Goal: Task Accomplishment & Management: Use online tool/utility

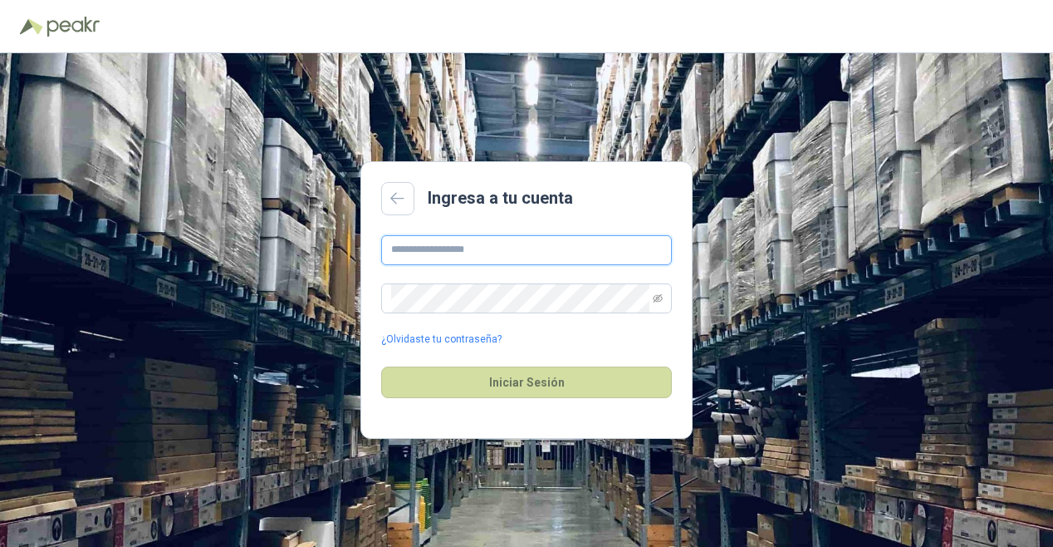
click at [514, 245] on input "text" at bounding box center [526, 250] width 291 height 30
type input "**********"
click at [381, 366] on button "Iniciar Sesión" at bounding box center [526, 382] width 291 height 32
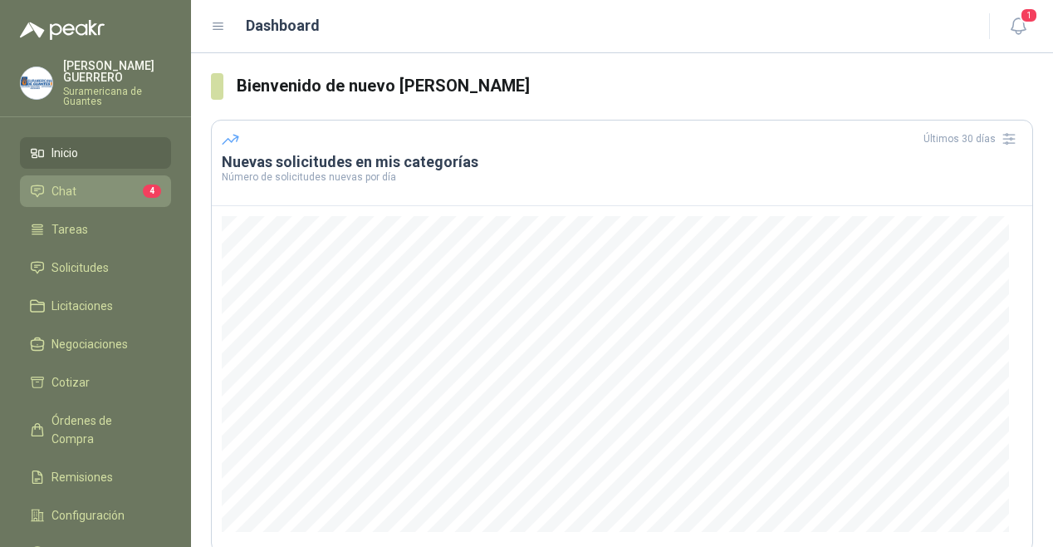
click at [81, 182] on li "Chat 4" at bounding box center [95, 191] width 131 height 18
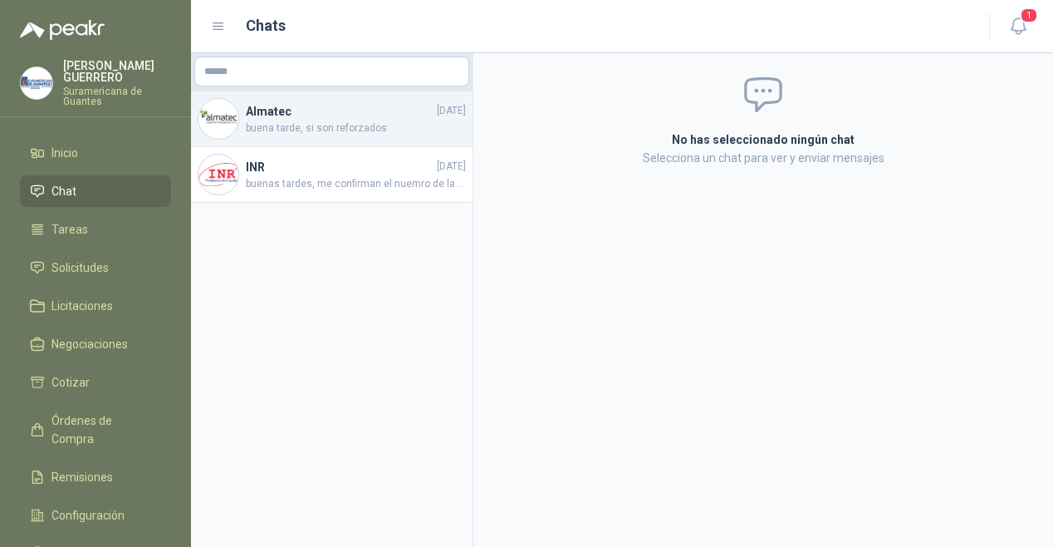
click at [295, 134] on span "buena tarde, si son reforzados" at bounding box center [356, 128] width 220 height 16
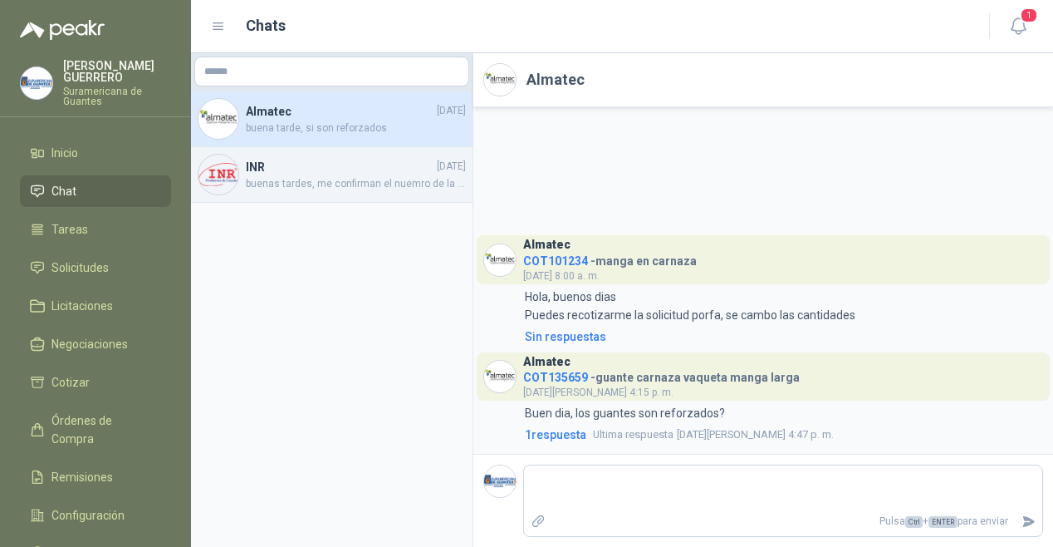
click at [312, 168] on h4 "INR" at bounding box center [340, 167] width 188 height 18
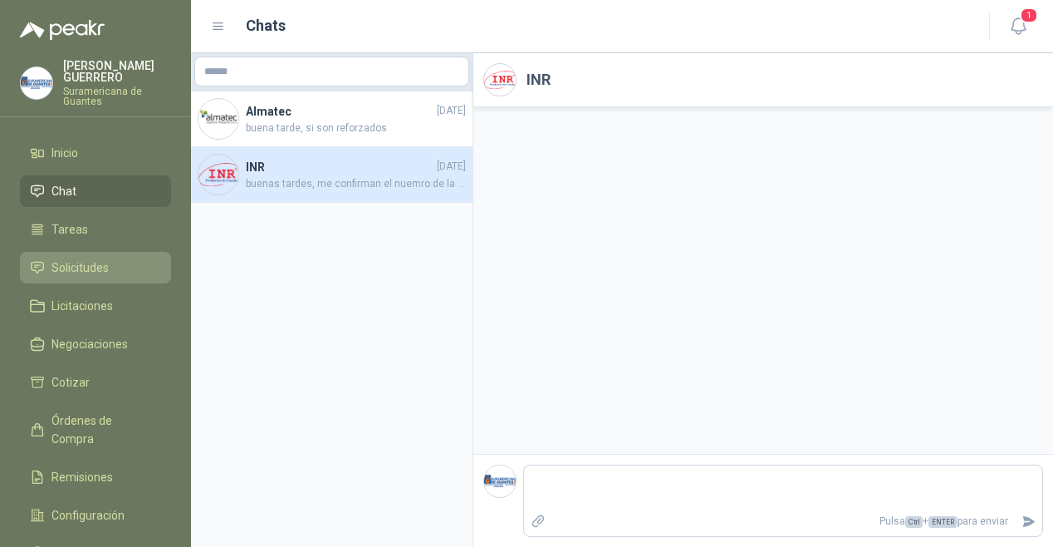
click at [119, 264] on li "Solicitudes" at bounding box center [95, 267] width 131 height 18
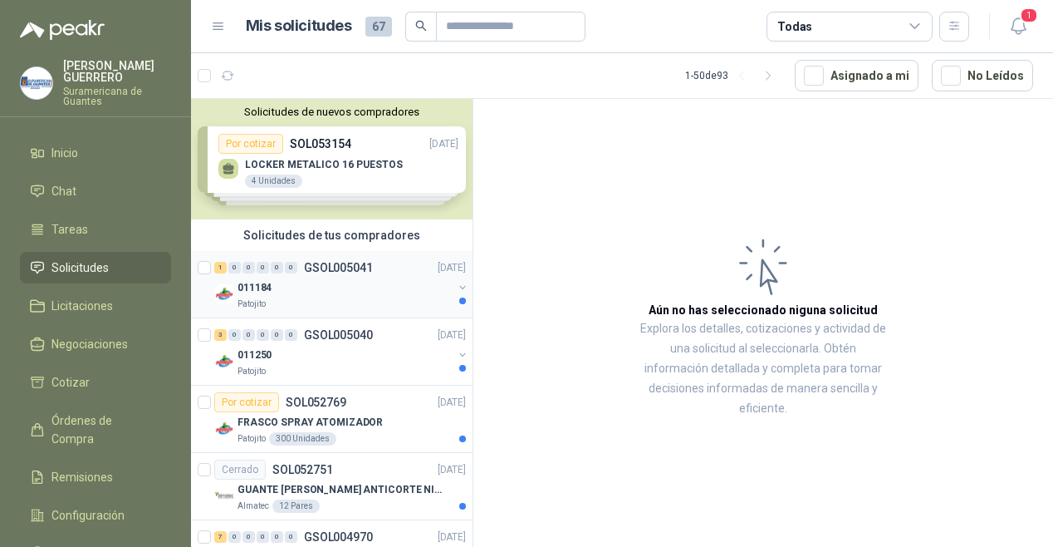
click at [302, 280] on div "011184" at bounding box center [345, 287] width 215 height 20
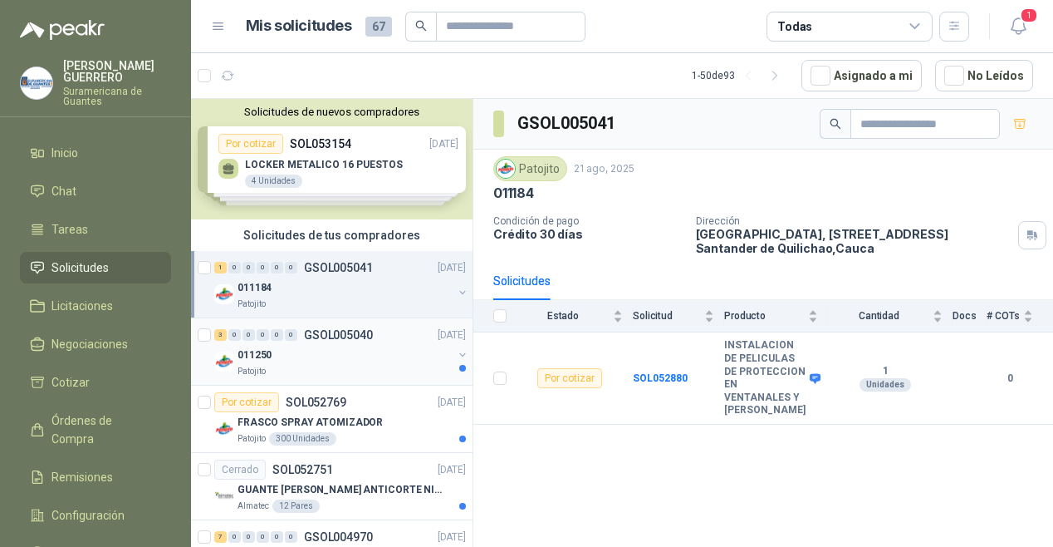
click at [322, 345] on div "011250" at bounding box center [345, 355] width 215 height 20
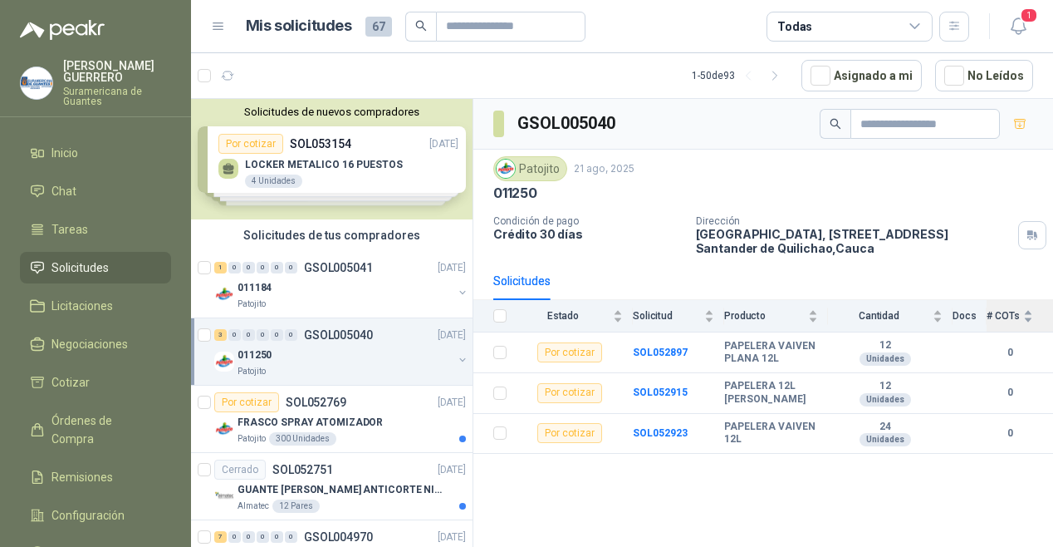
click at [1029, 321] on div "# COTs" at bounding box center [1010, 315] width 47 height 17
click at [1032, 309] on div "# COTs" at bounding box center [1010, 315] width 47 height 17
click at [636, 351] on b "SOL052897" at bounding box center [660, 352] width 55 height 12
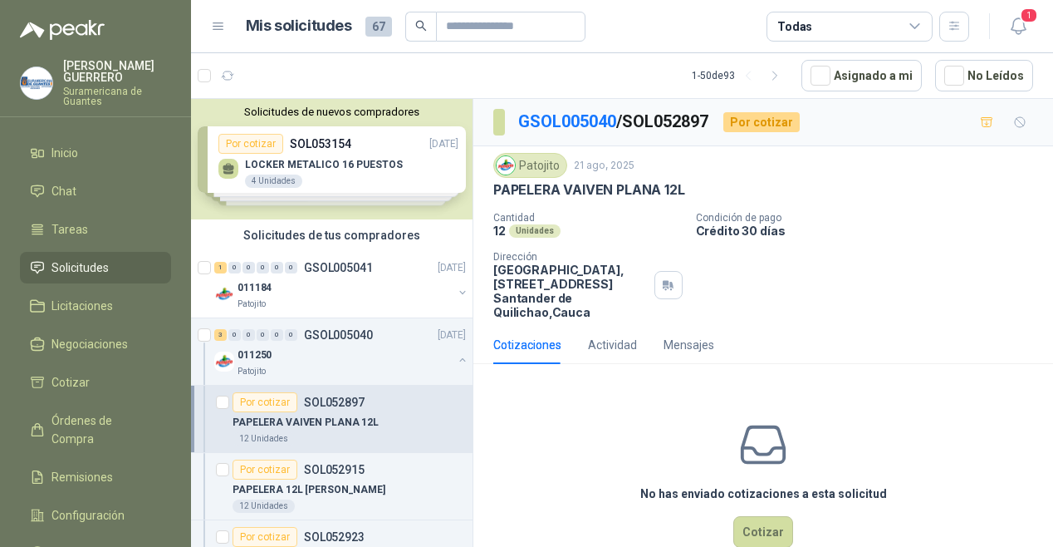
click at [525, 229] on div "Unidades" at bounding box center [535, 230] width 52 height 13
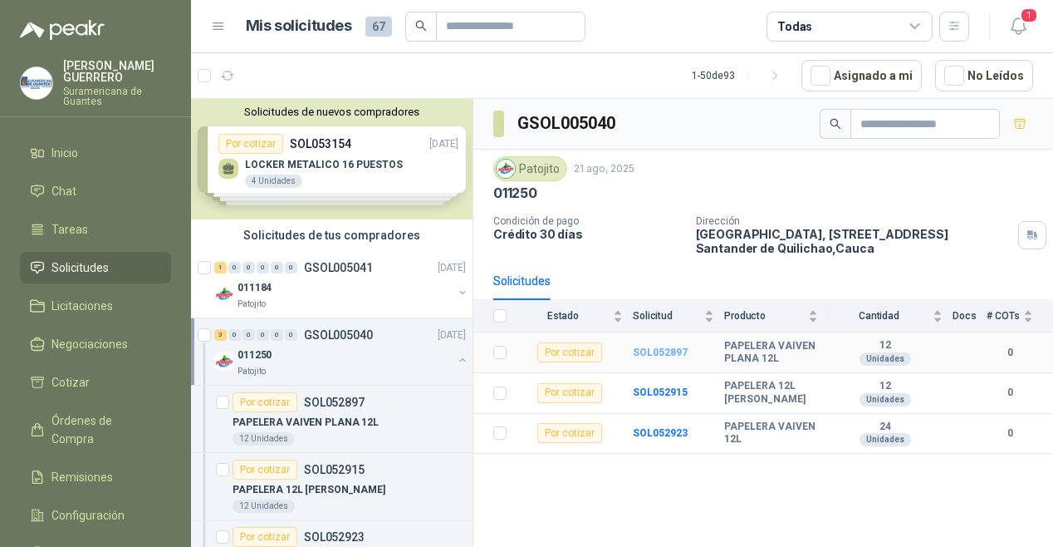
click at [665, 350] on b "SOL052897" at bounding box center [660, 352] width 55 height 12
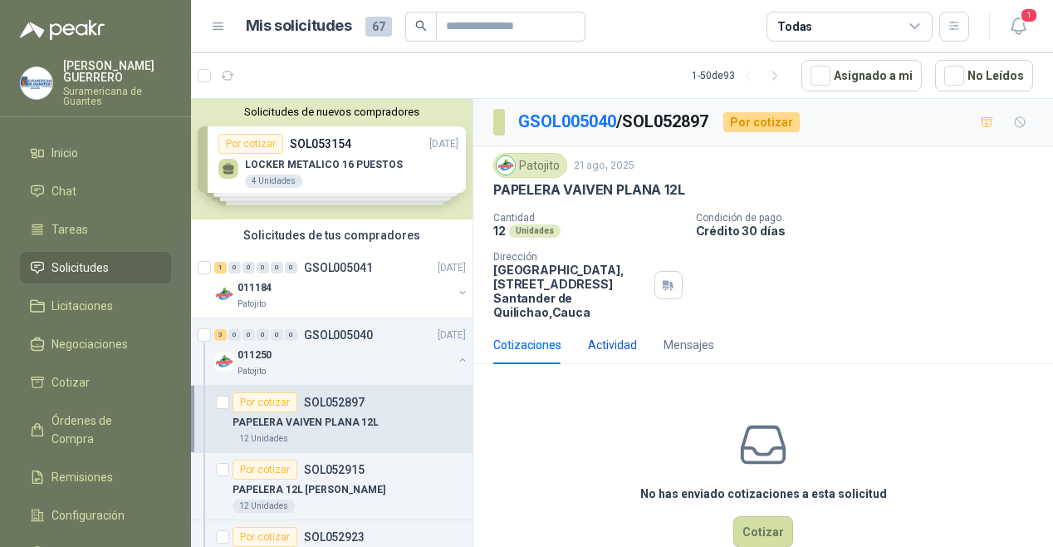
click at [614, 345] on div "Actividad" at bounding box center [612, 345] width 49 height 18
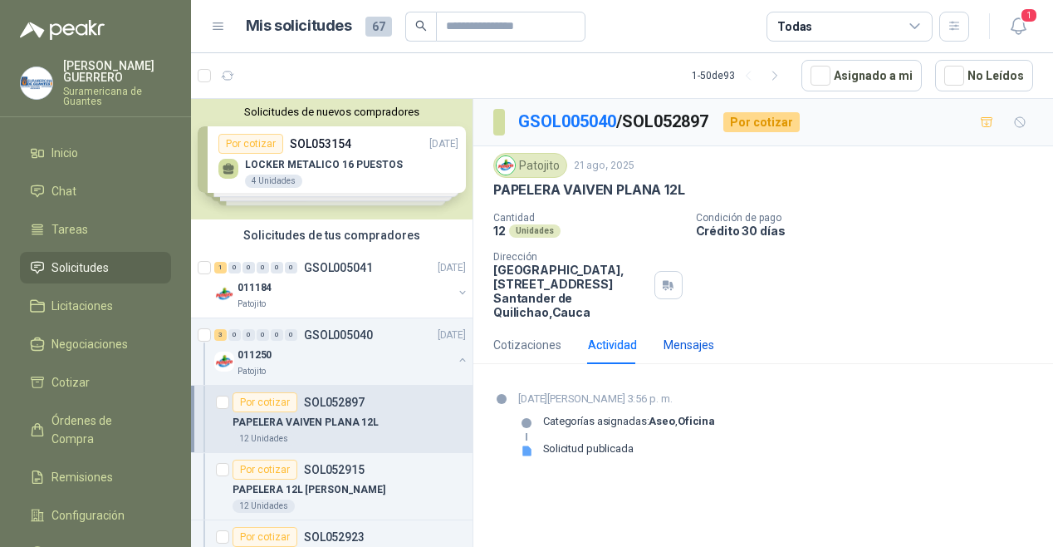
click at [681, 346] on div "Mensajes" at bounding box center [689, 345] width 51 height 18
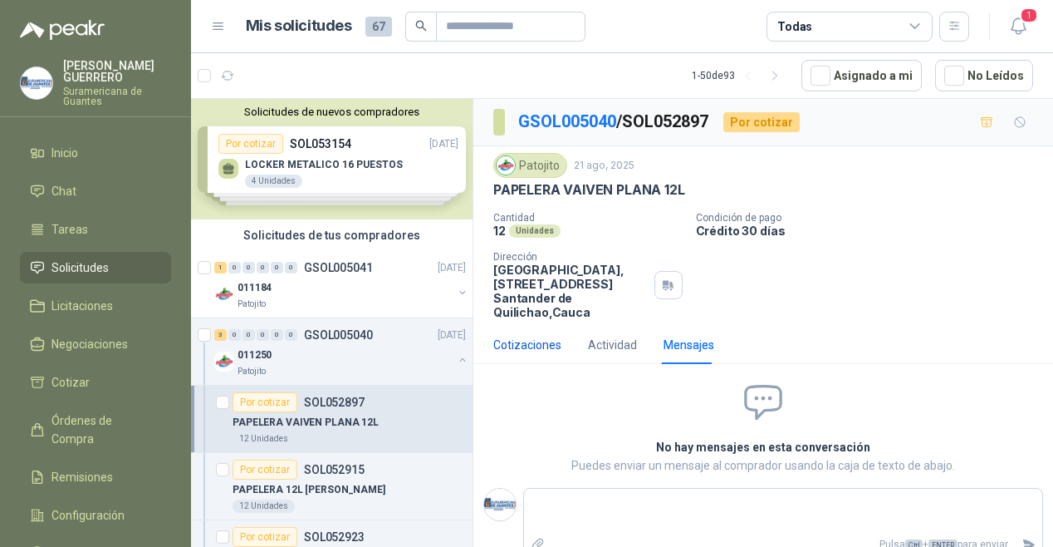
click at [530, 346] on div "Cotizaciones" at bounding box center [528, 345] width 68 height 18
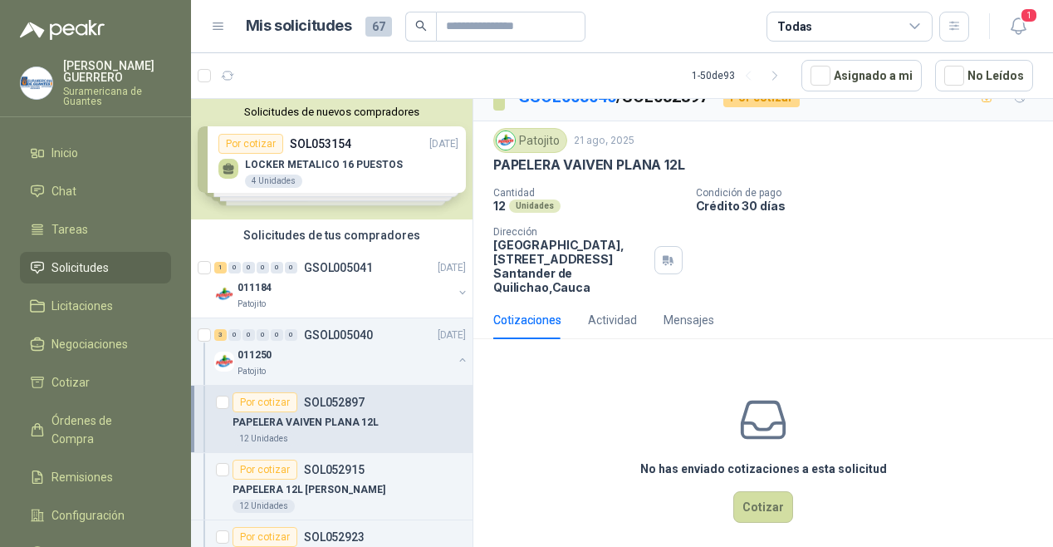
scroll to position [35, 0]
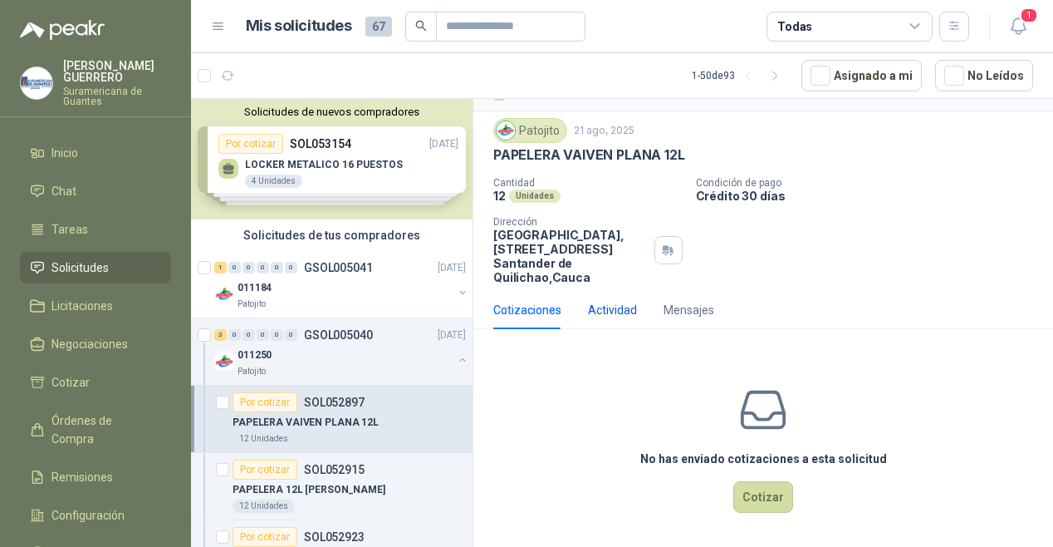
click at [616, 312] on div "Actividad" at bounding box center [612, 310] width 49 height 18
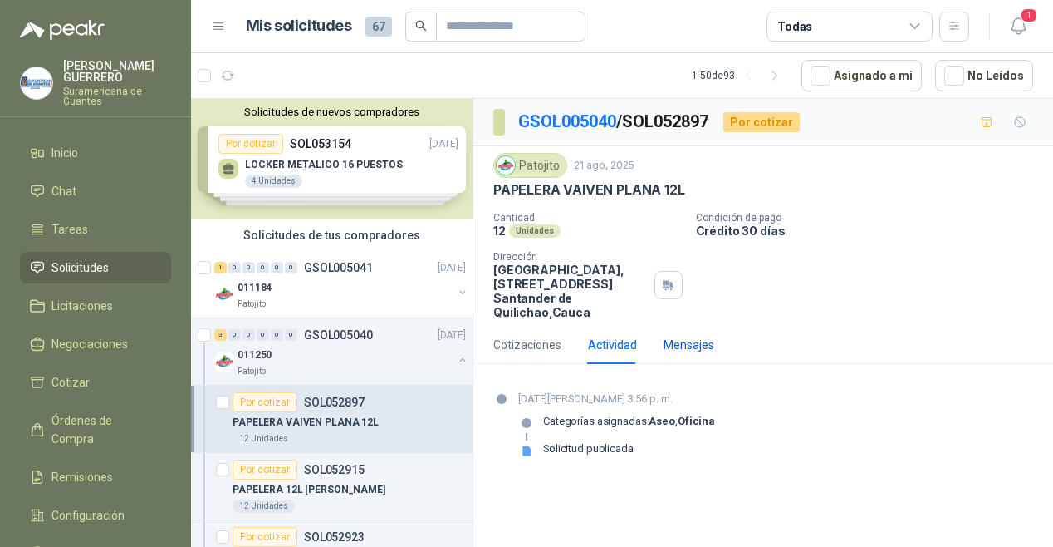
click at [677, 341] on div "Mensajes" at bounding box center [689, 345] width 51 height 18
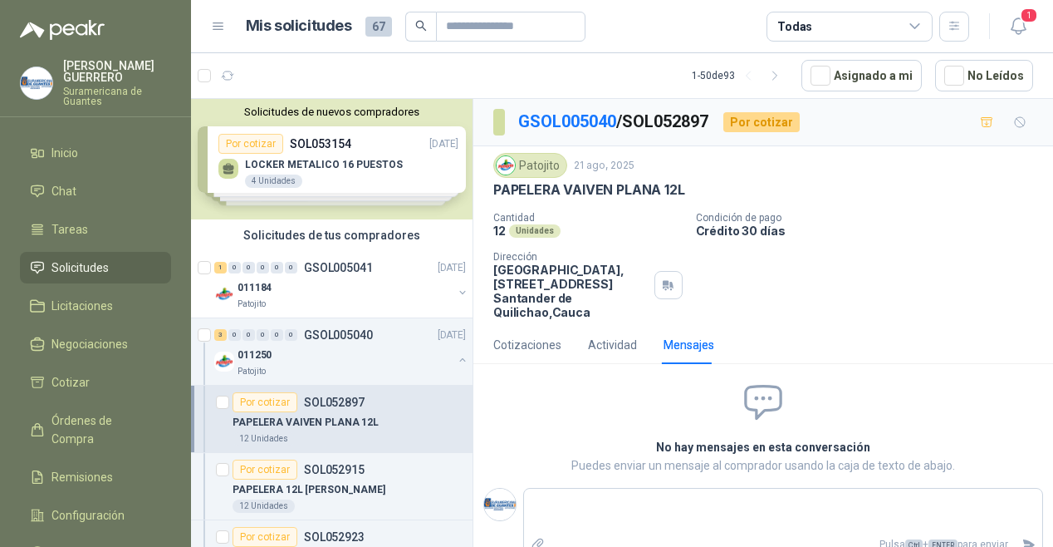
click at [525, 228] on div "Unidades" at bounding box center [535, 230] width 52 height 13
click at [571, 190] on p "PAPELERA VAIVEN PLANA 12L" at bounding box center [590, 189] width 192 height 17
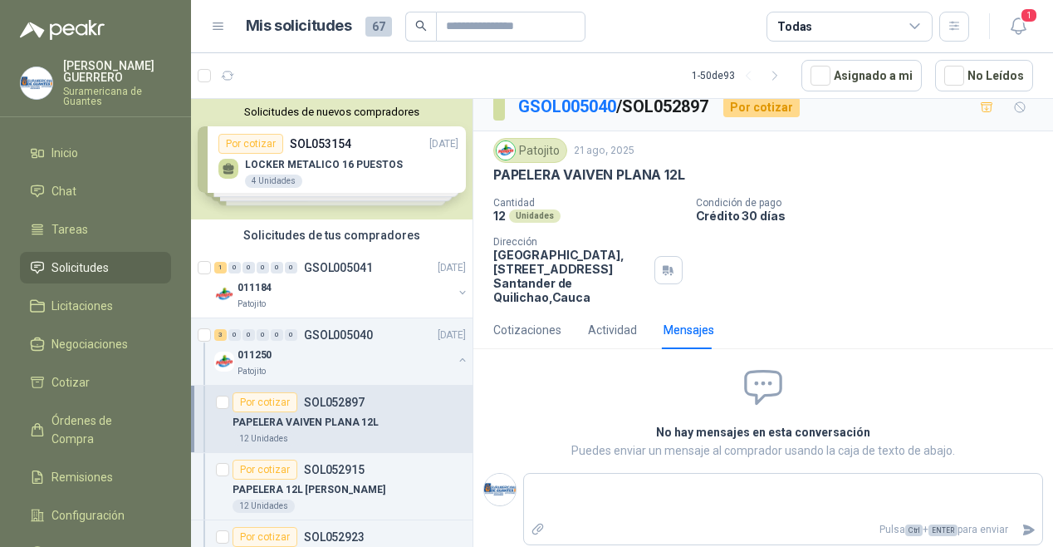
click at [856, 273] on div "Cantidad 12 Unidades Condición de pago Crédito 30 días Dirección Parque Industr…" at bounding box center [764, 250] width 540 height 107
click at [672, 481] on textarea at bounding box center [783, 496] width 518 height 38
click at [617, 317] on div "Actividad" at bounding box center [612, 330] width 49 height 38
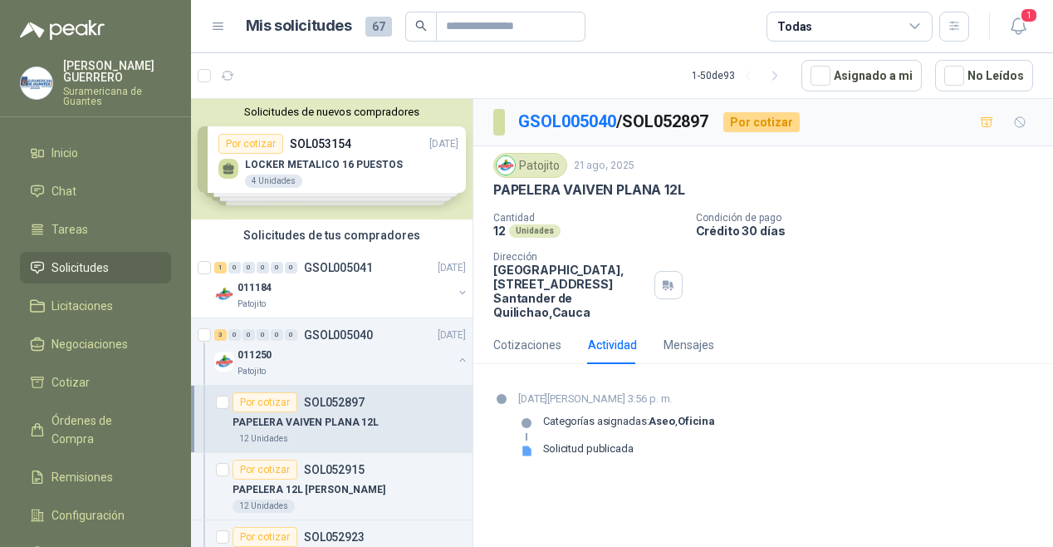
scroll to position [0, 0]
click at [508, 338] on div "Cotizaciones" at bounding box center [528, 345] width 68 height 18
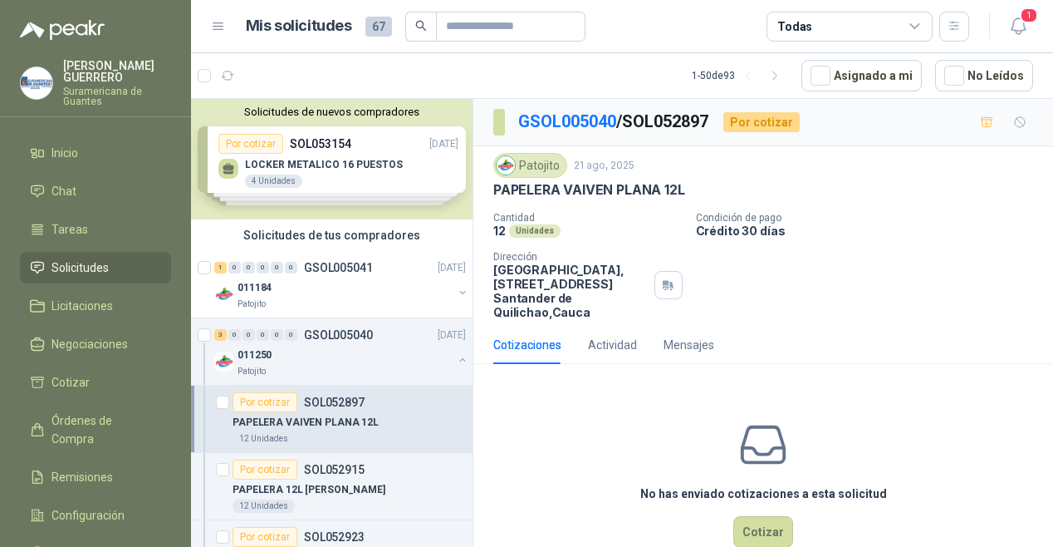
click at [753, 120] on div "Por cotizar" at bounding box center [762, 122] width 76 height 20
click at [592, 125] on link "GSOL005040" at bounding box center [567, 121] width 98 height 20
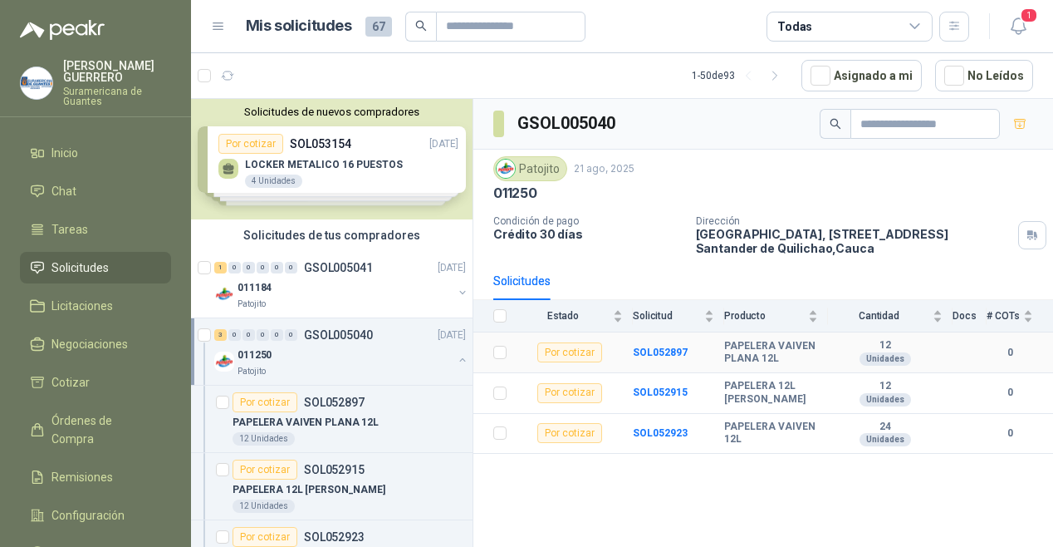
click at [1007, 350] on b "0" at bounding box center [1010, 353] width 47 height 16
click at [1012, 353] on b "0" at bounding box center [1010, 353] width 47 height 16
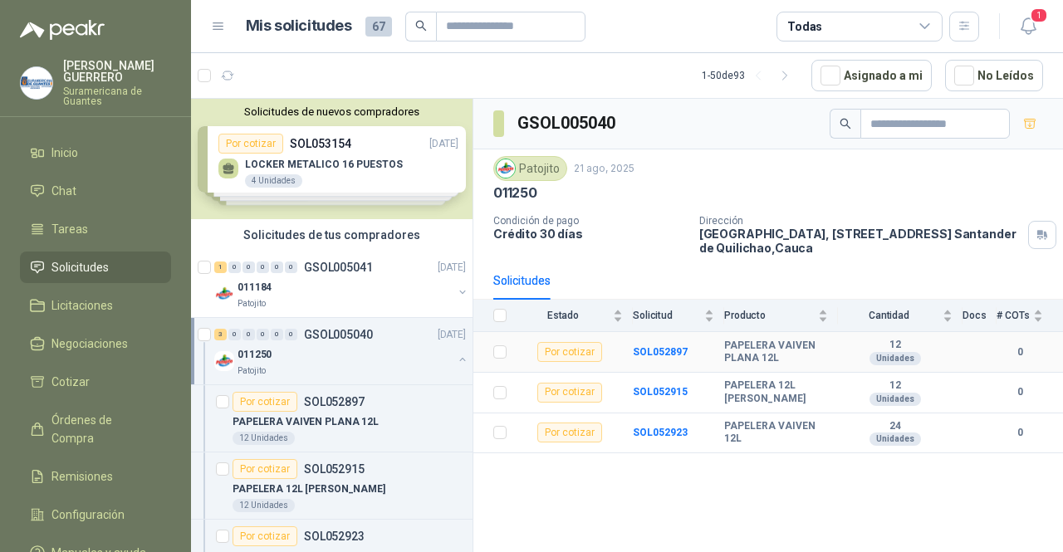
click at [1023, 345] on b "0" at bounding box center [1020, 353] width 47 height 16
click at [1037, 320] on div "# COTs" at bounding box center [1020, 315] width 47 height 17
click at [901, 360] on div "Unidades" at bounding box center [896, 358] width 52 height 13
click at [751, 351] on b "PAPELERA VAIVEN PLANA 12L" at bounding box center [776, 353] width 104 height 26
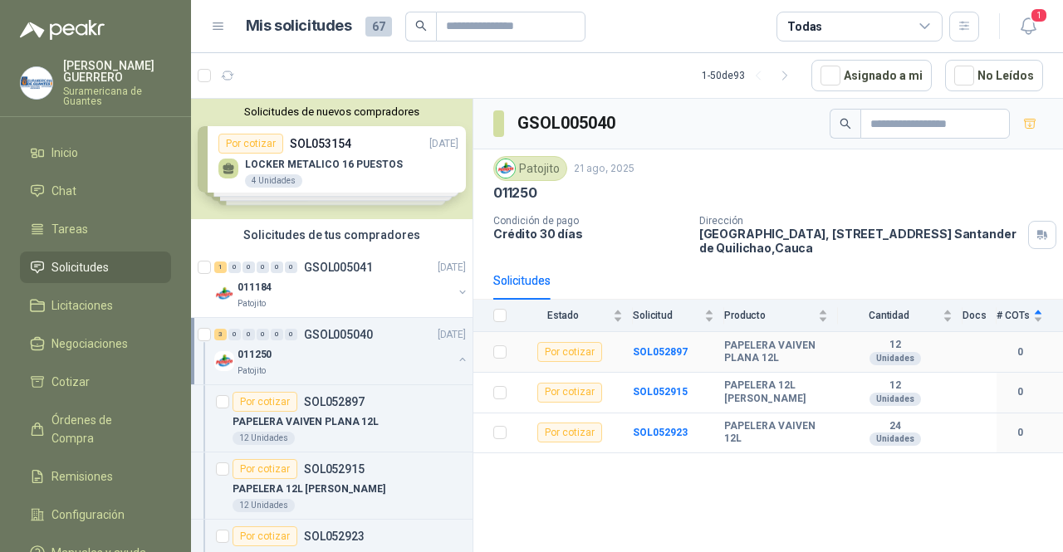
click at [580, 350] on div "Por cotizar" at bounding box center [570, 352] width 65 height 20
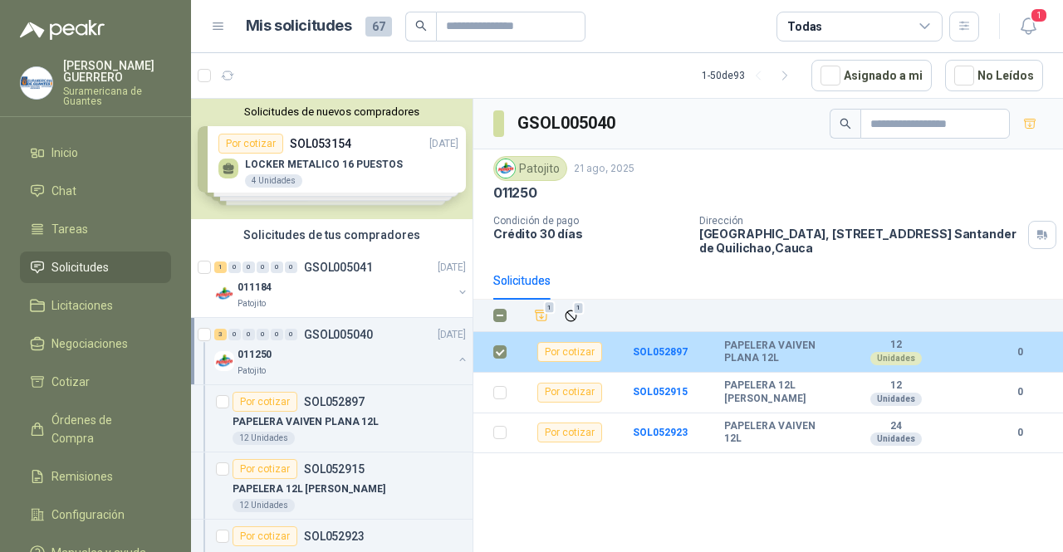
click at [874, 361] on div "Unidades" at bounding box center [897, 358] width 52 height 13
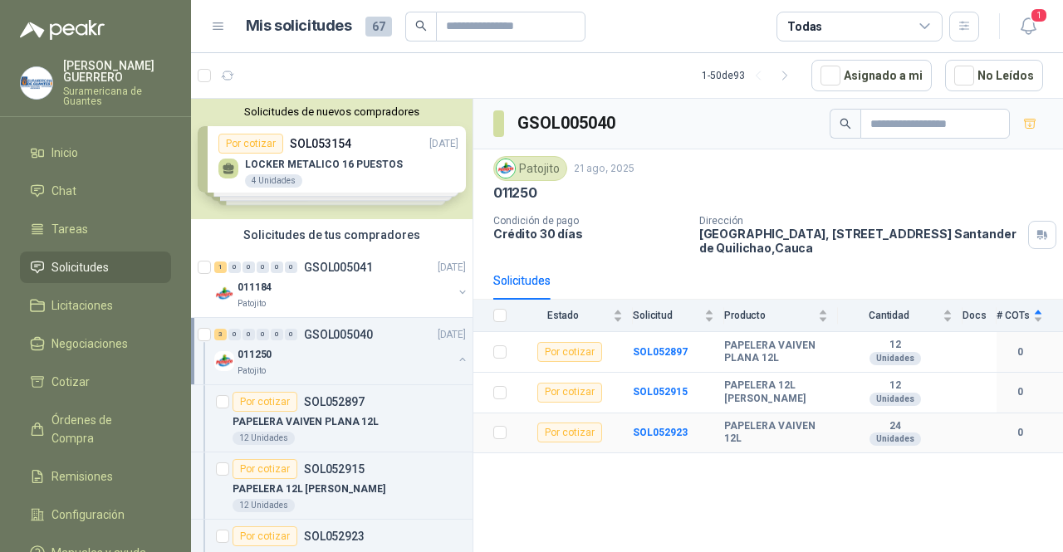
click at [582, 433] on div "Por cotizar" at bounding box center [570, 433] width 65 height 20
click at [645, 435] on b "SOL052923" at bounding box center [660, 433] width 55 height 12
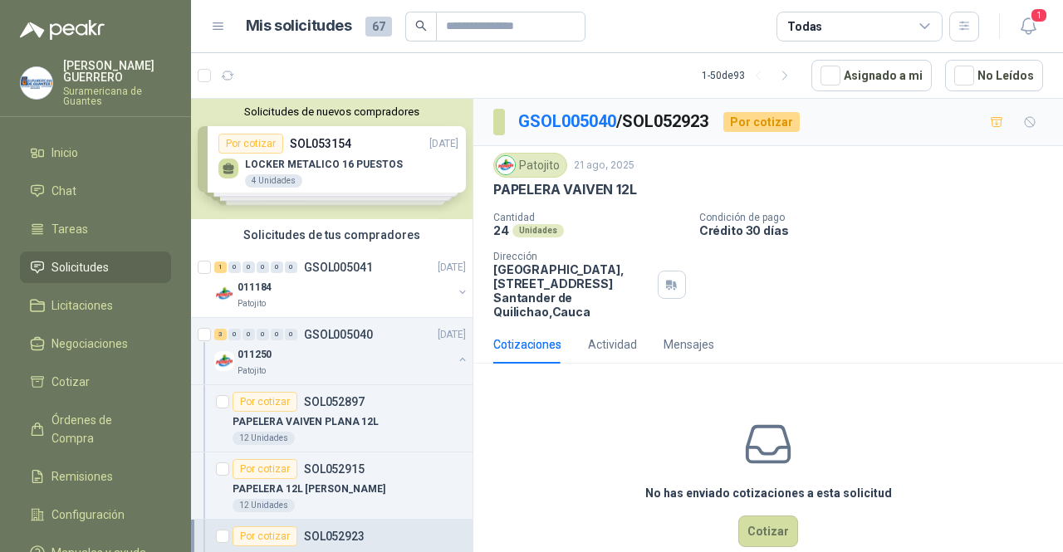
click at [532, 228] on div "Unidades" at bounding box center [539, 230] width 52 height 13
click at [729, 225] on p "Crédito 30 días" at bounding box center [878, 230] width 357 height 14
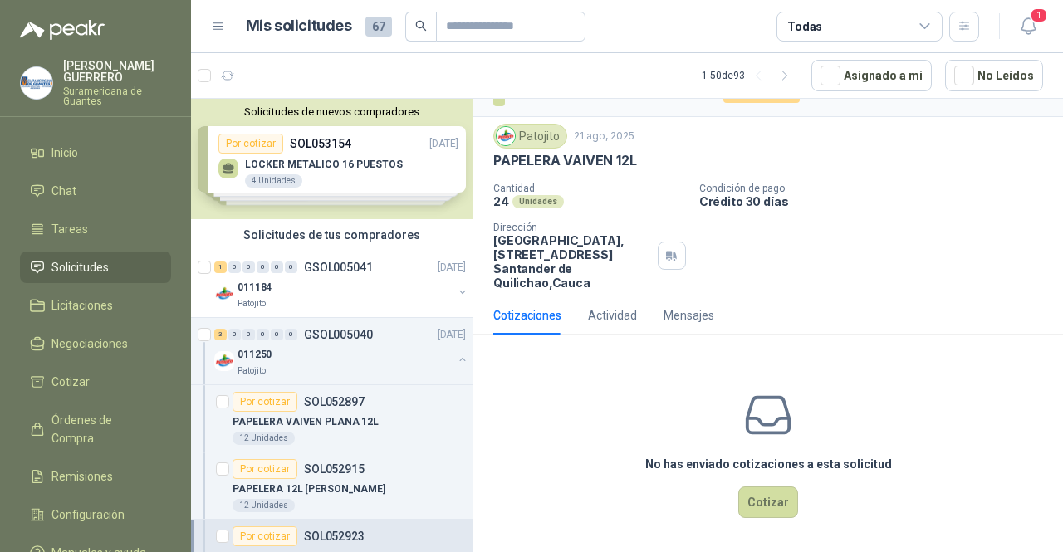
click at [533, 142] on div "Patojito" at bounding box center [531, 136] width 74 height 25
click at [532, 312] on div "Cotizaciones" at bounding box center [528, 316] width 68 height 18
click at [776, 490] on button "Cotizar" at bounding box center [769, 503] width 60 height 32
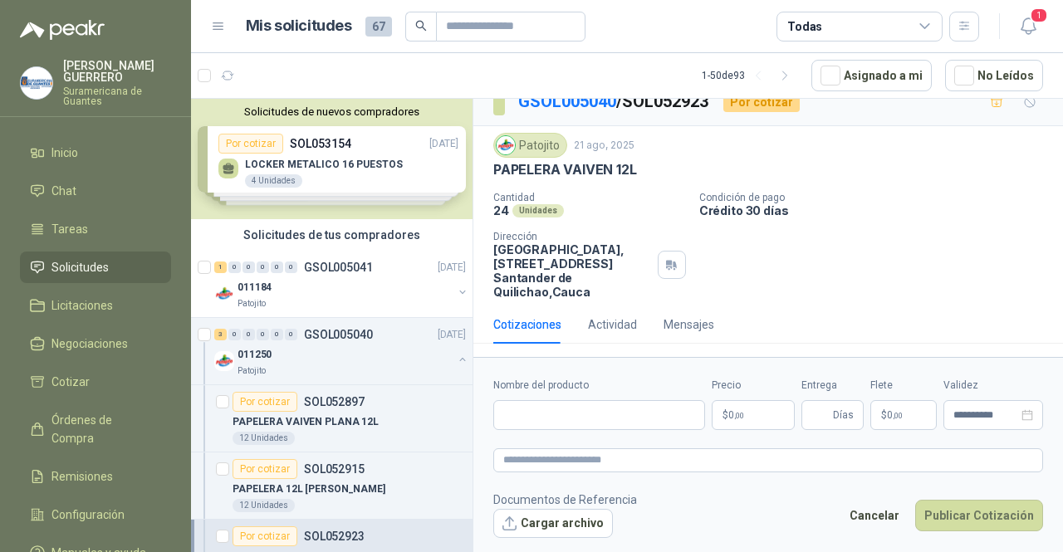
scroll to position [17, 0]
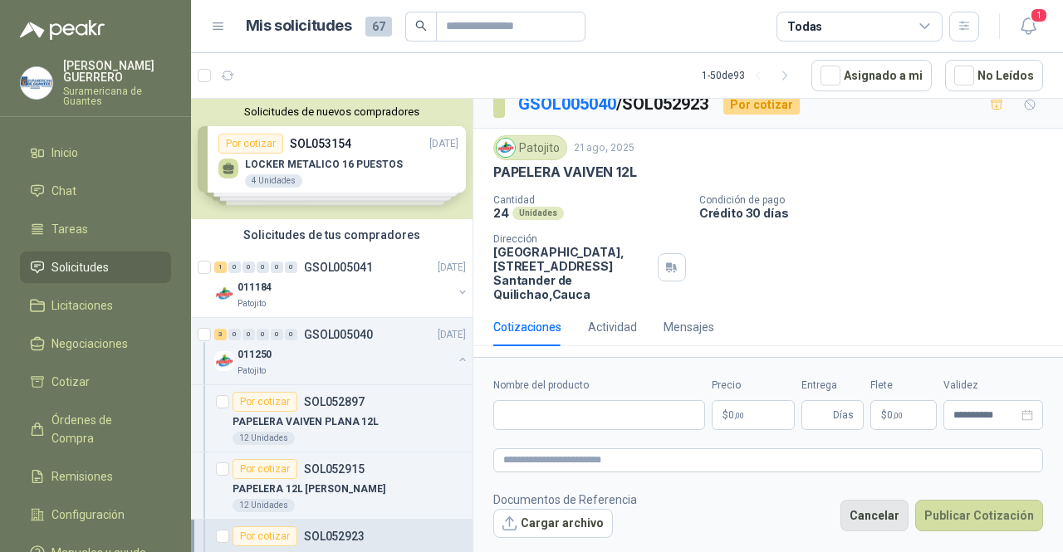
click at [886, 523] on button "Cancelar" at bounding box center [875, 516] width 68 height 32
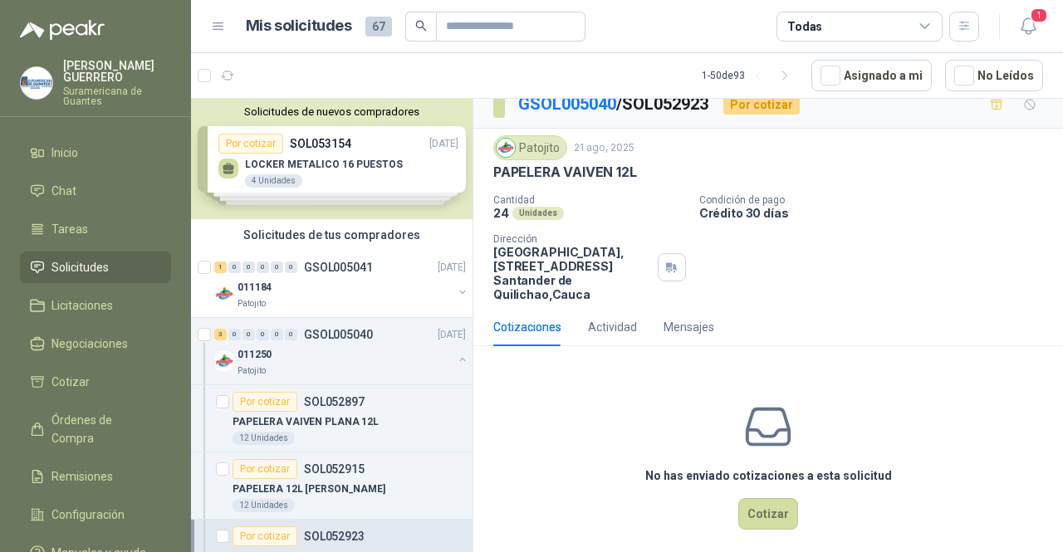
scroll to position [29, 0]
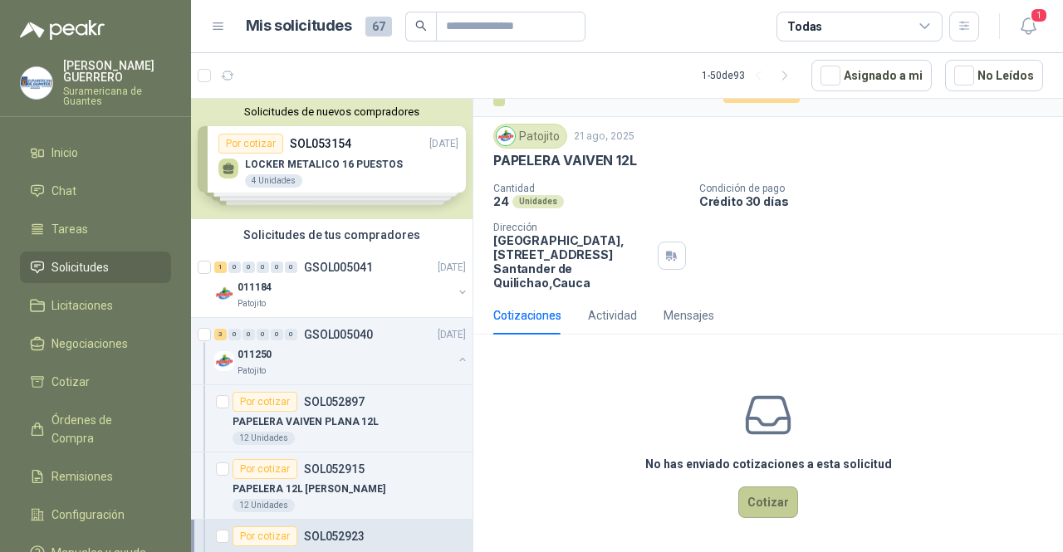
click at [763, 502] on button "Cotizar" at bounding box center [769, 503] width 60 height 32
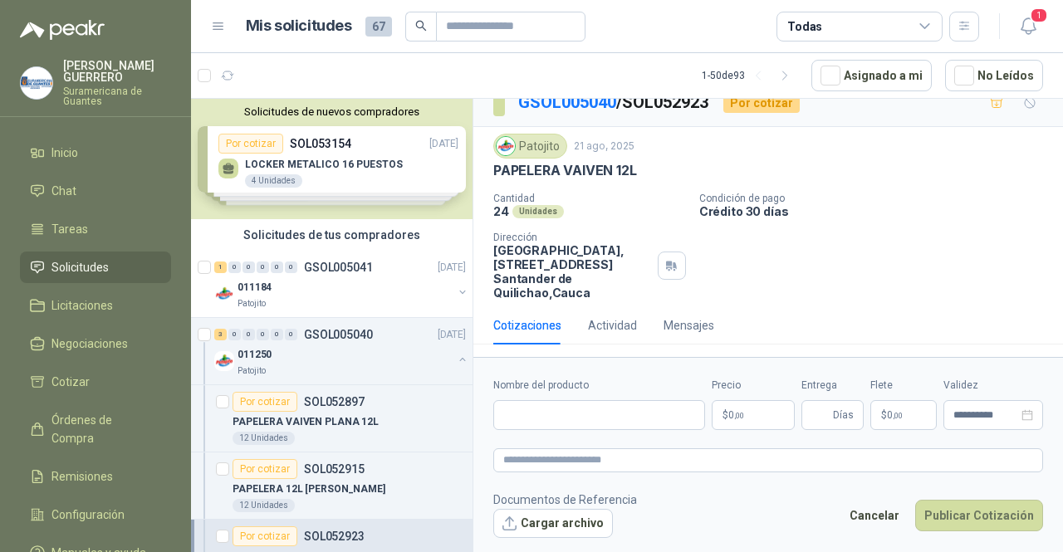
scroll to position [17, 0]
click at [889, 524] on button "Cancelar" at bounding box center [875, 516] width 68 height 32
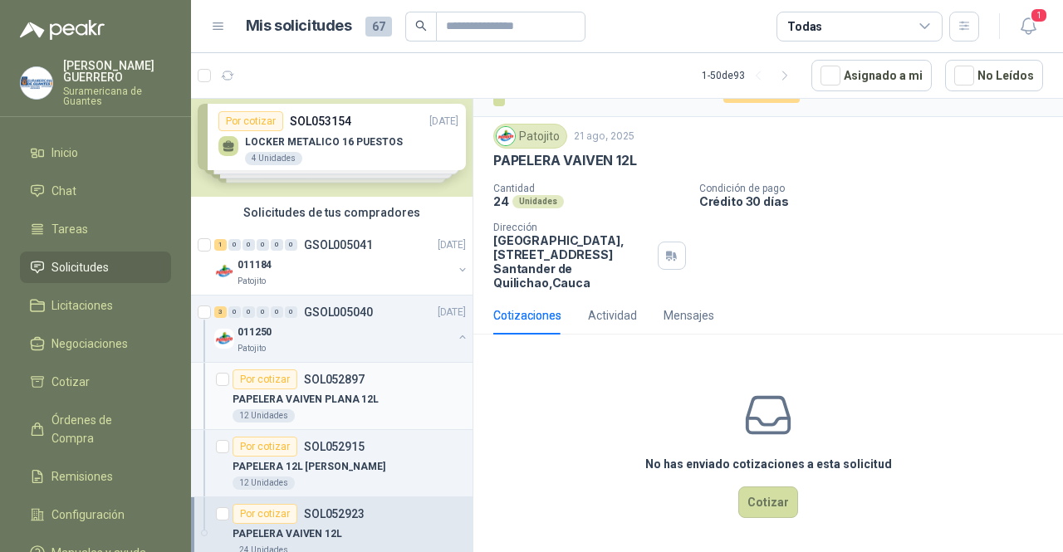
scroll to position [0, 0]
